Goal: Task Accomplishment & Management: Use online tool/utility

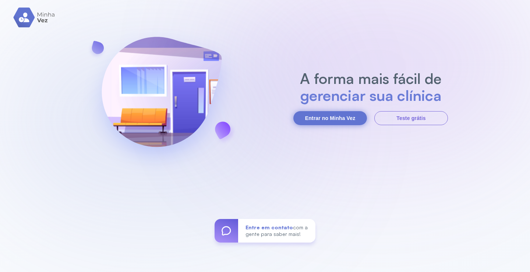
click at [326, 121] on button "Entrar no Minha Vez" at bounding box center [330, 118] width 74 height 14
click at [333, 118] on button "Entrar no Minha Vez" at bounding box center [330, 118] width 74 height 14
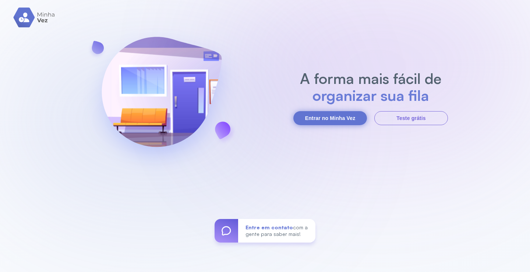
click at [333, 118] on button "Entrar no Minha Vez" at bounding box center [330, 118] width 74 height 14
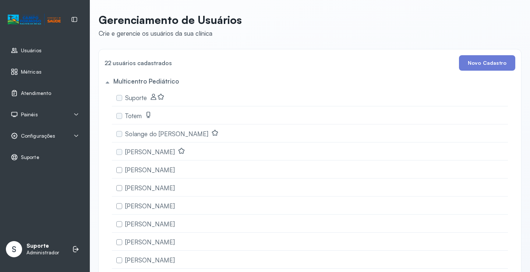
click at [29, 92] on span "Atendimento" at bounding box center [36, 93] width 30 height 6
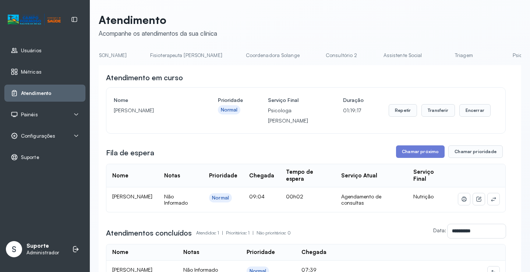
scroll to position [0, 450]
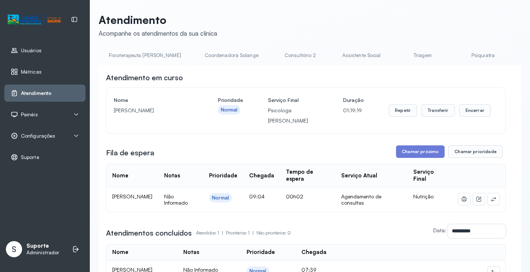
click at [397, 52] on link "Triagem" at bounding box center [423, 55] width 52 height 12
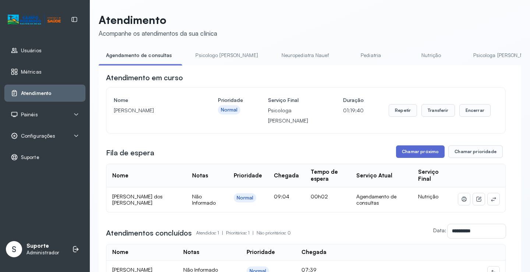
click at [421, 156] on button "Chamar próximo" at bounding box center [420, 151] width 49 height 13
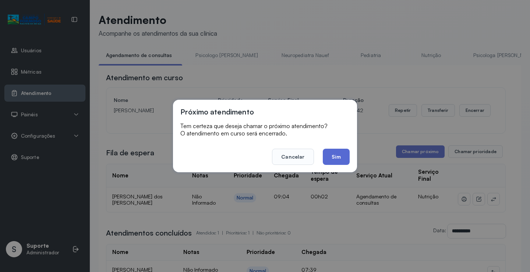
click at [340, 155] on button "Sim" at bounding box center [336, 157] width 27 height 16
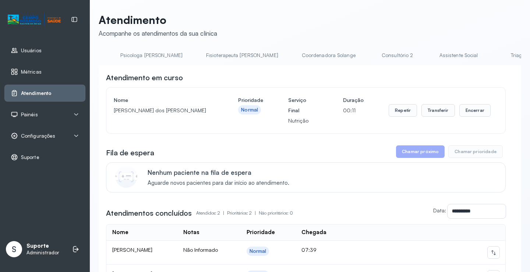
scroll to position [0, 410]
click at [436, 55] on link "Triagem" at bounding box center [462, 55] width 52 height 12
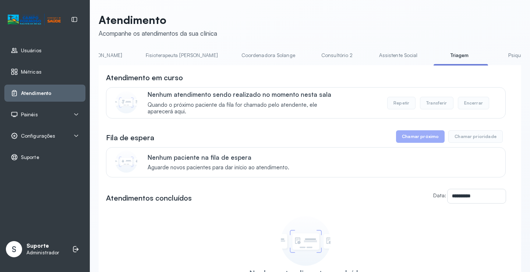
click at [423, 142] on button "Chamar próximo" at bounding box center [420, 136] width 49 height 13
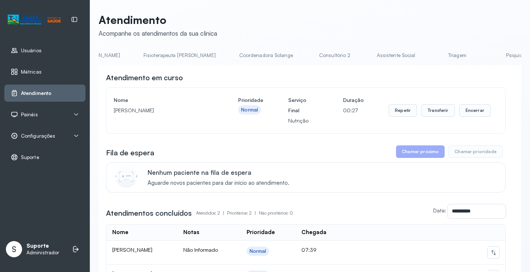
scroll to position [0, 425]
click at [421, 59] on link "Triagem" at bounding box center [447, 55] width 52 height 12
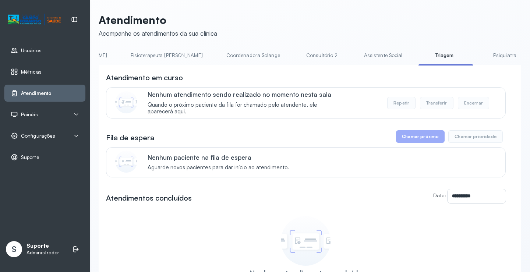
click at [424, 143] on button "Chamar próximo" at bounding box center [420, 136] width 49 height 13
click at [422, 139] on button "Chamar próximo" at bounding box center [420, 136] width 49 height 13
click at [416, 141] on button "Chamar próximo" at bounding box center [420, 136] width 49 height 13
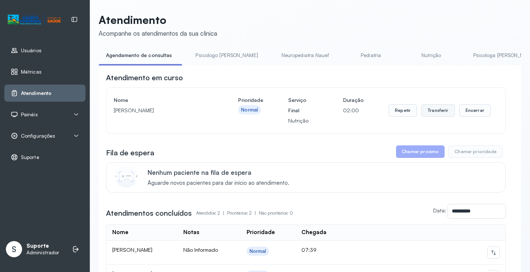
click at [438, 114] on button "Transferir" at bounding box center [437, 110] width 33 height 13
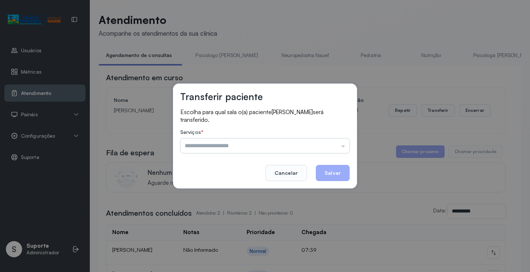
click at [344, 149] on input "text" at bounding box center [264, 145] width 169 height 15
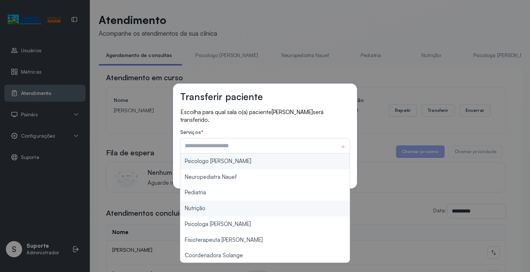
type input "********"
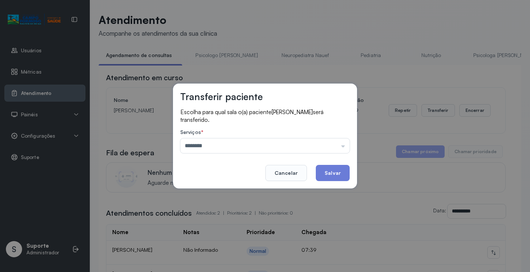
click at [218, 209] on div "Transferir paciente Escolha para qual sala o(a) paciente [PERSON_NAME] será tra…" at bounding box center [265, 136] width 530 height 272
click at [342, 170] on button "Salvar" at bounding box center [333, 173] width 34 height 16
